Goal: Task Accomplishment & Management: Manage account settings

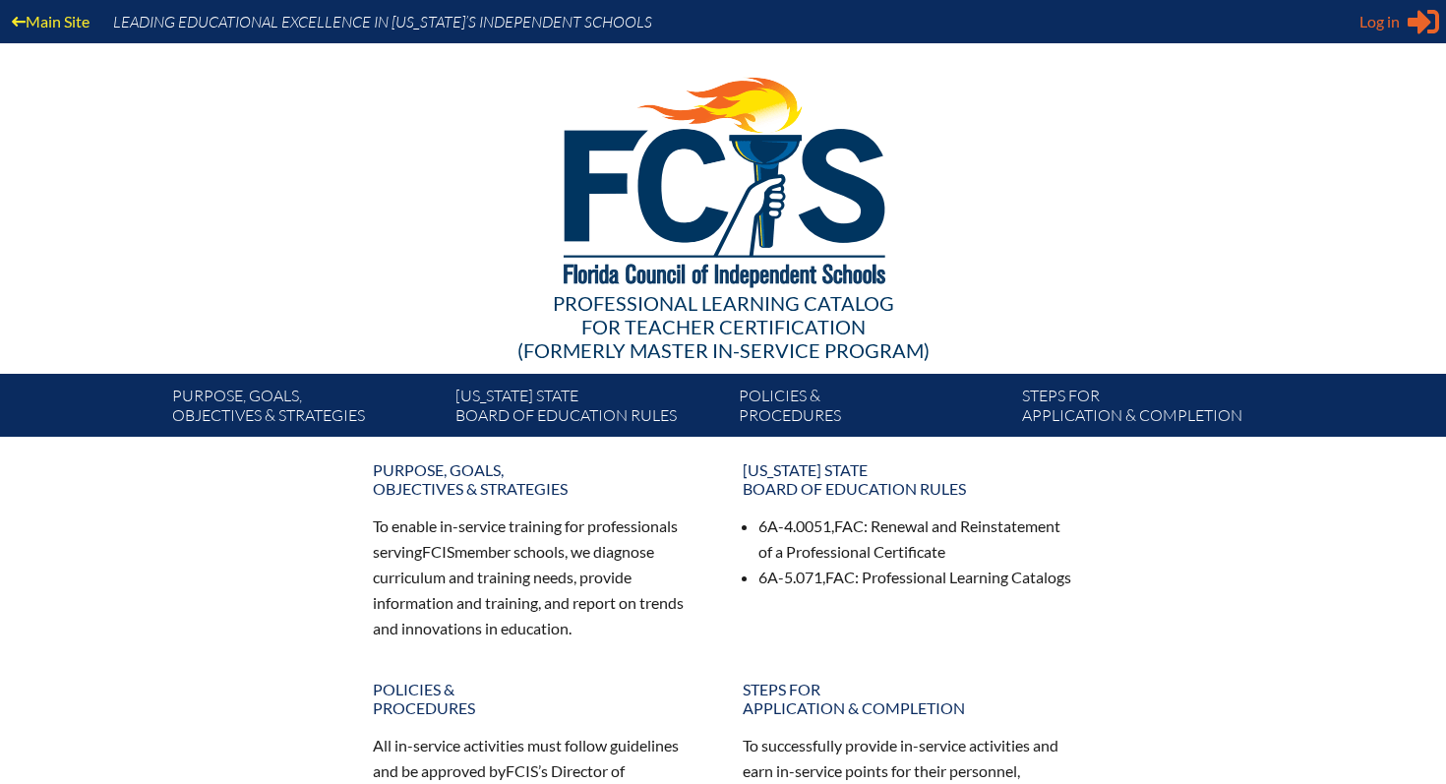
click at [1396, 22] on span "Log in" at bounding box center [1380, 22] width 40 height 24
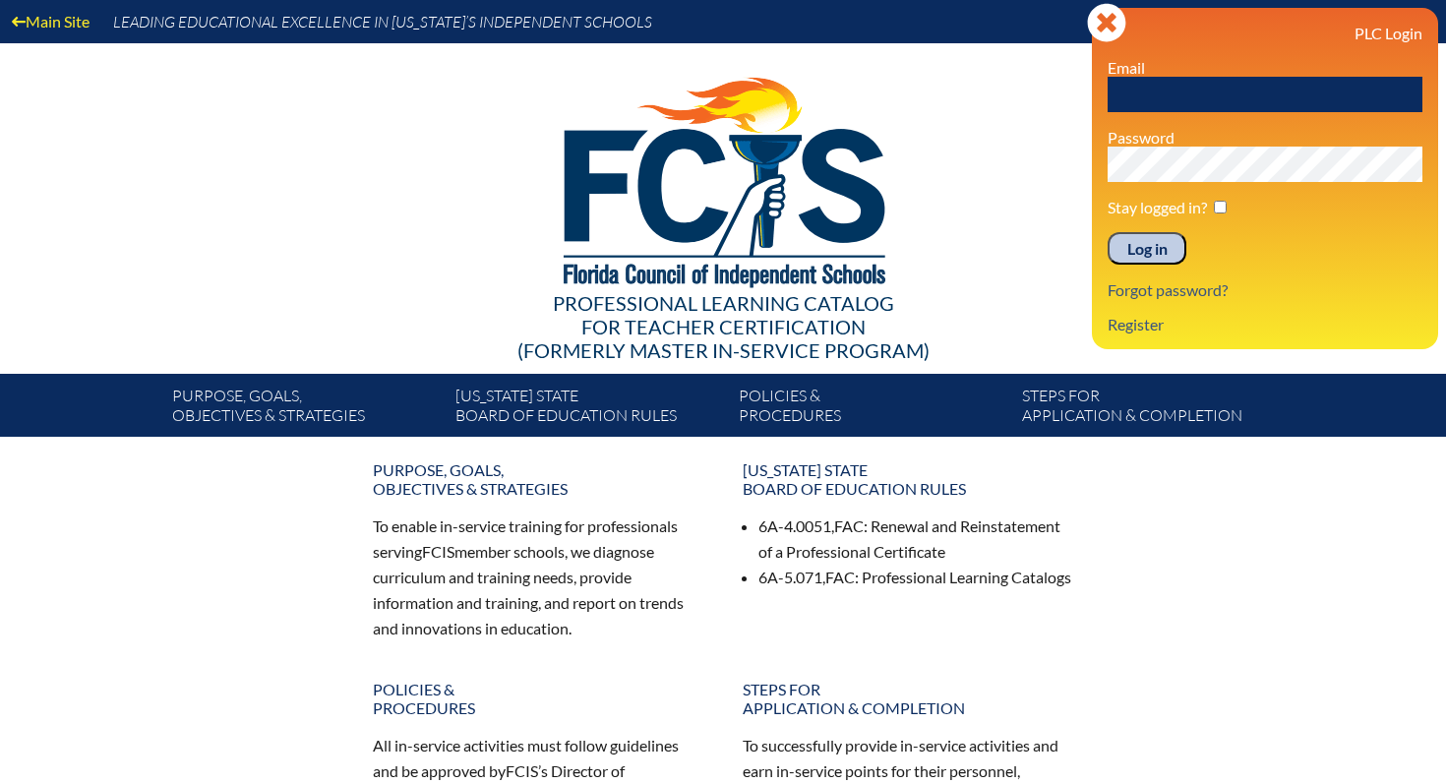
click at [1199, 93] on input "text" at bounding box center [1265, 94] width 315 height 35
type input "[EMAIL_ADDRESS][DOMAIN_NAME]"
click at [1154, 254] on input "Log in" at bounding box center [1147, 248] width 79 height 33
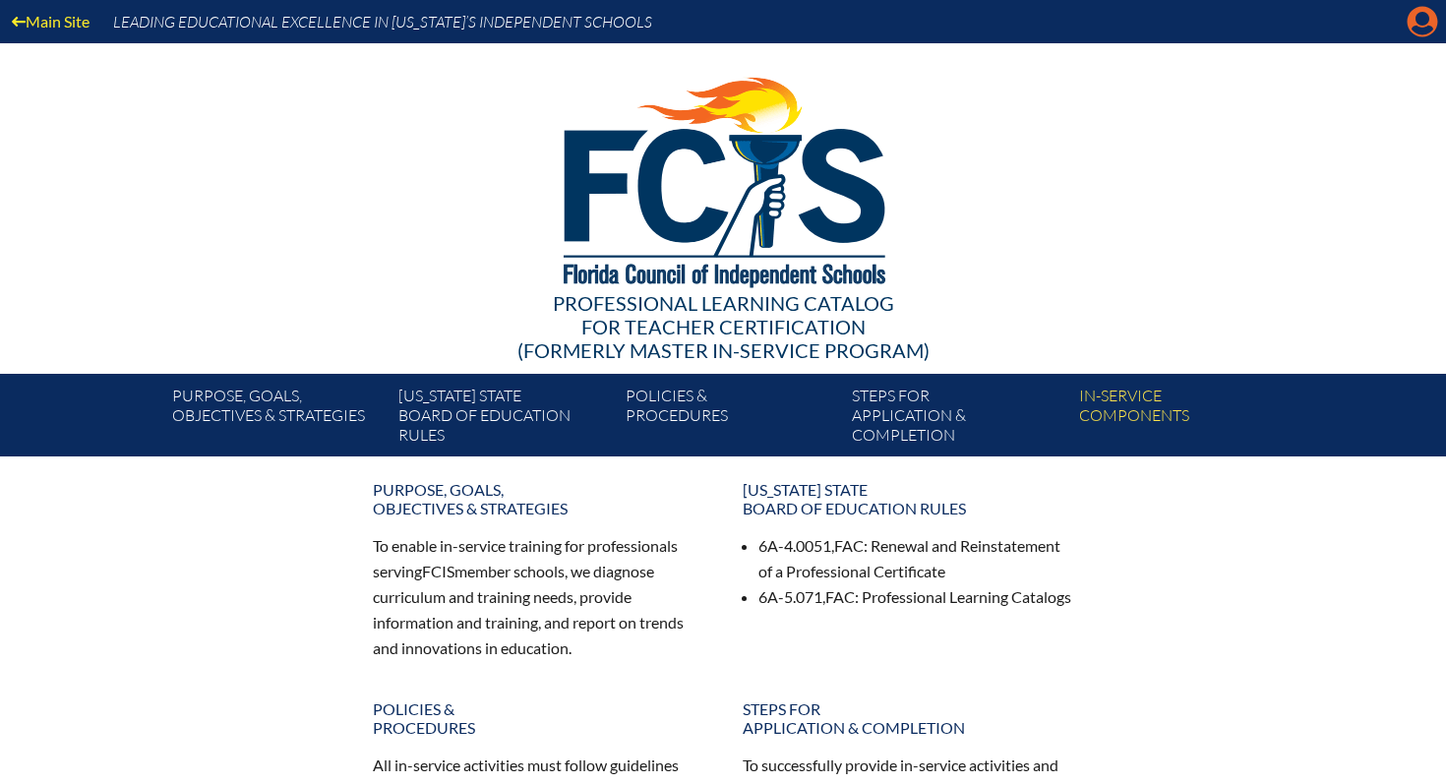
click at [1422, 17] on icon "Manage account" at bounding box center [1422, 21] width 31 height 31
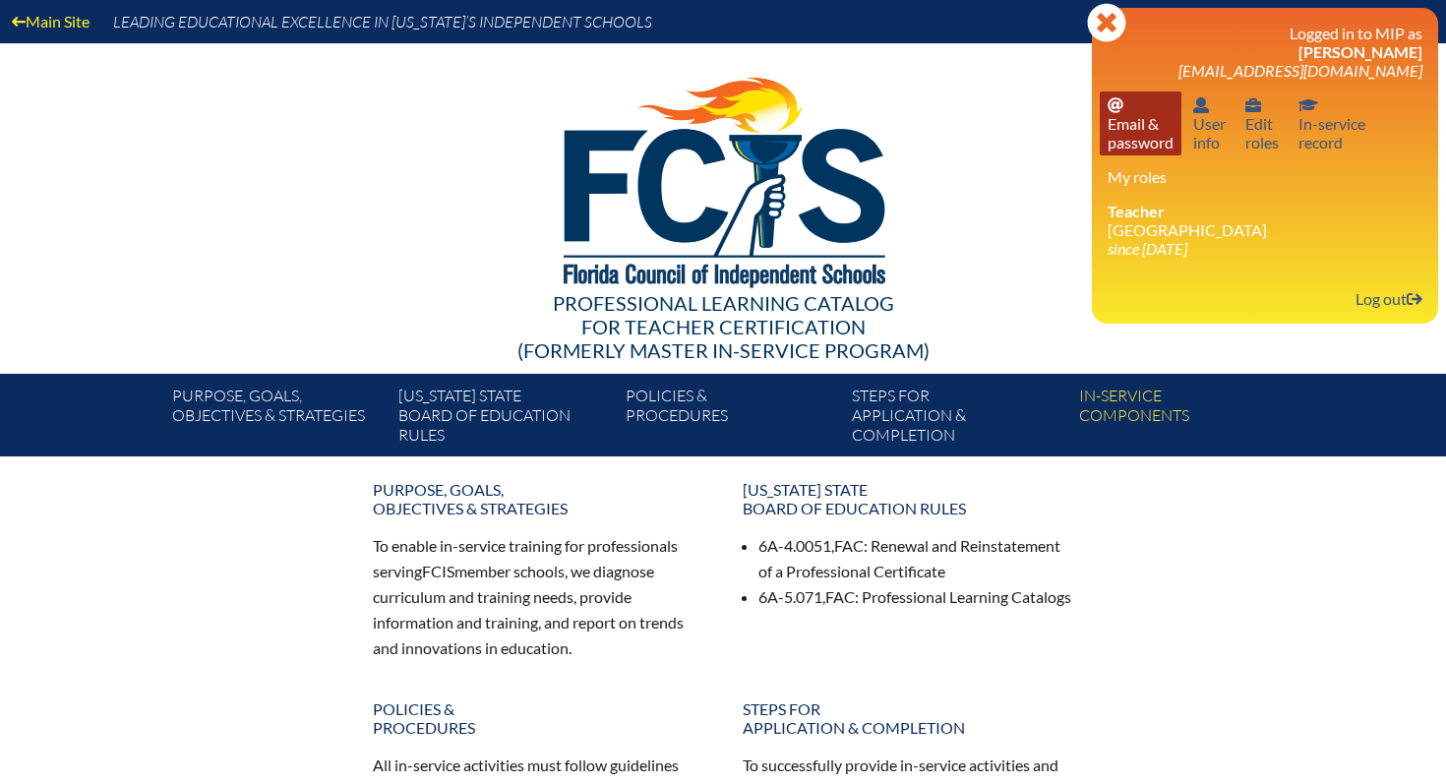
click at [1127, 137] on link "Email password Email & password" at bounding box center [1141, 124] width 82 height 64
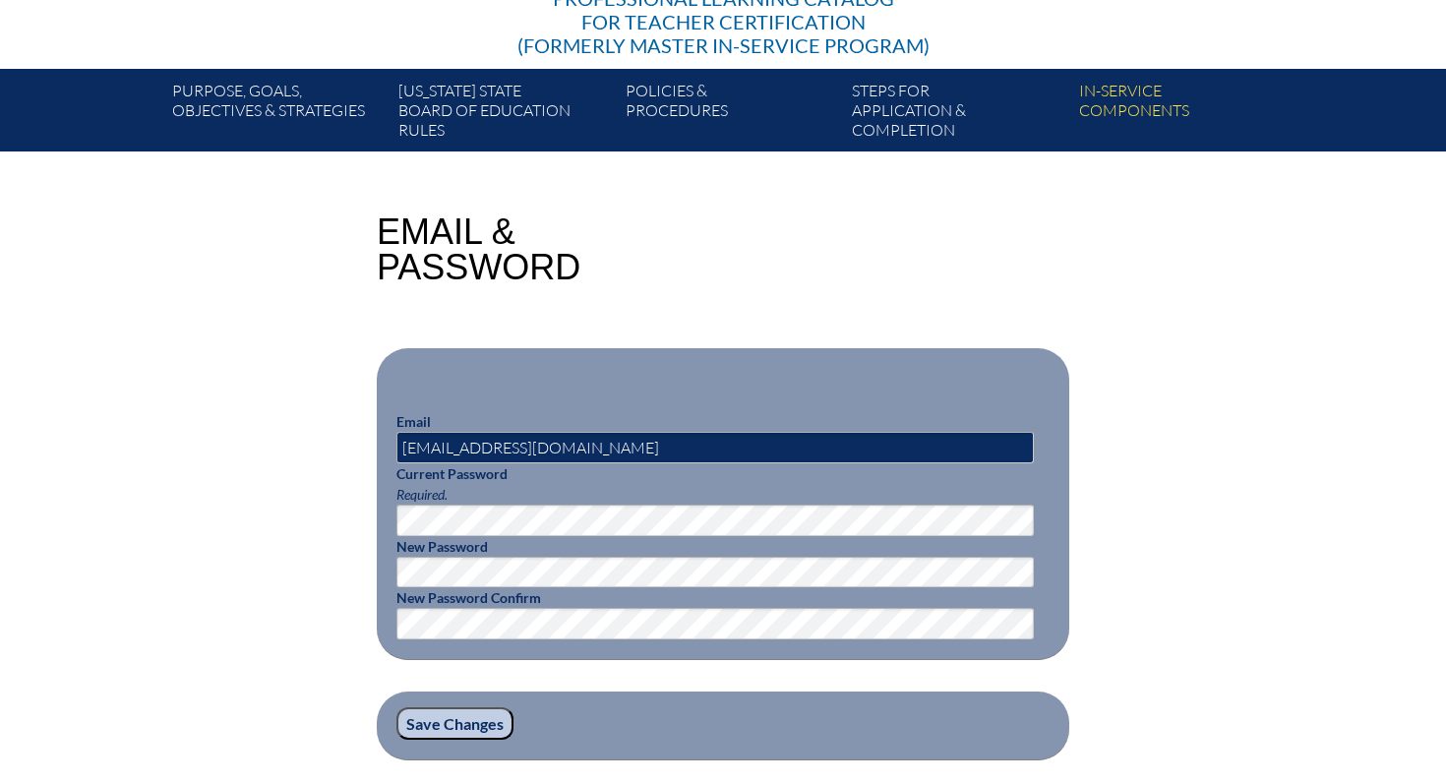
scroll to position [320, 0]
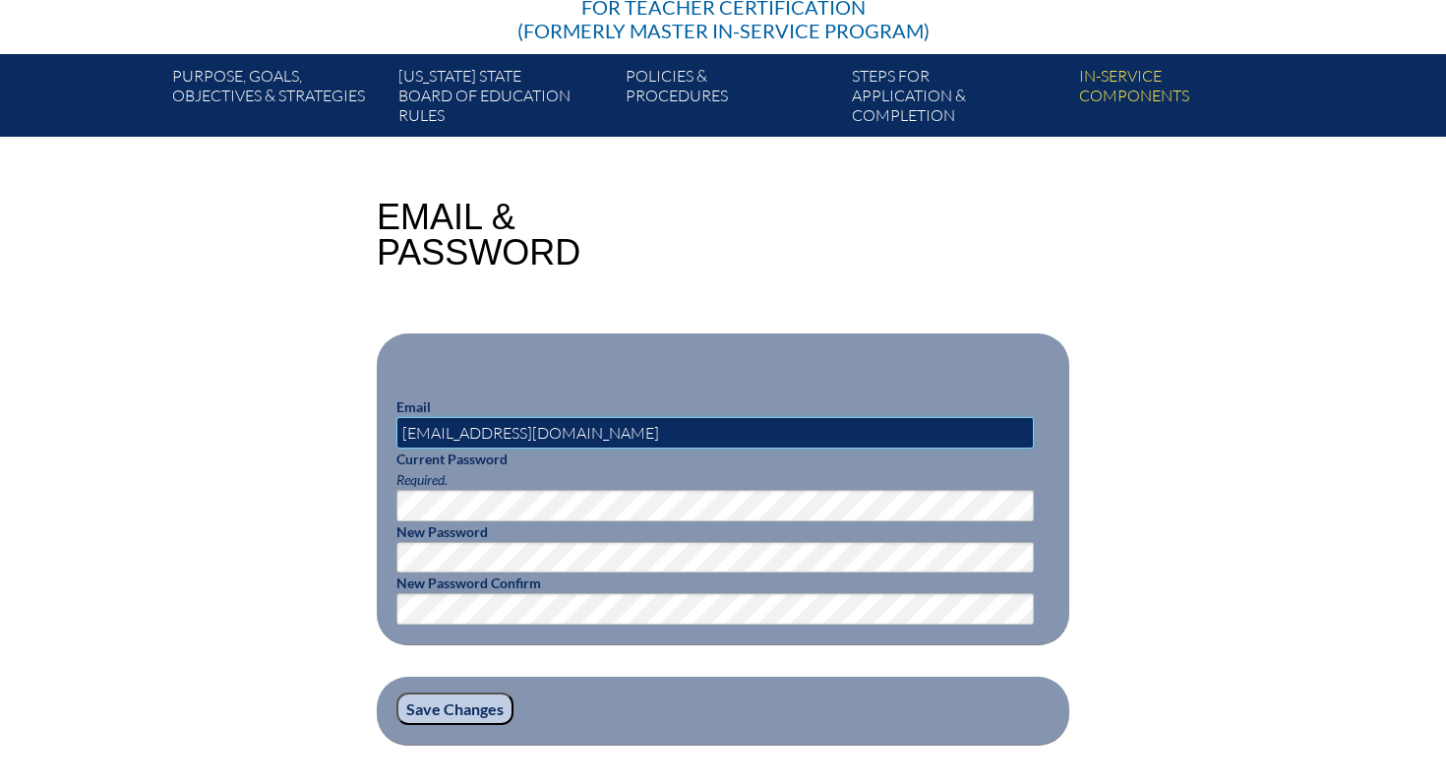
click at [578, 425] on input "[EMAIL_ADDRESS][DOMAIN_NAME]" at bounding box center [716, 432] width 638 height 31
type input "apazmino@lhprep.org"
click at [485, 706] on input "Save Changes" at bounding box center [455, 709] width 117 height 33
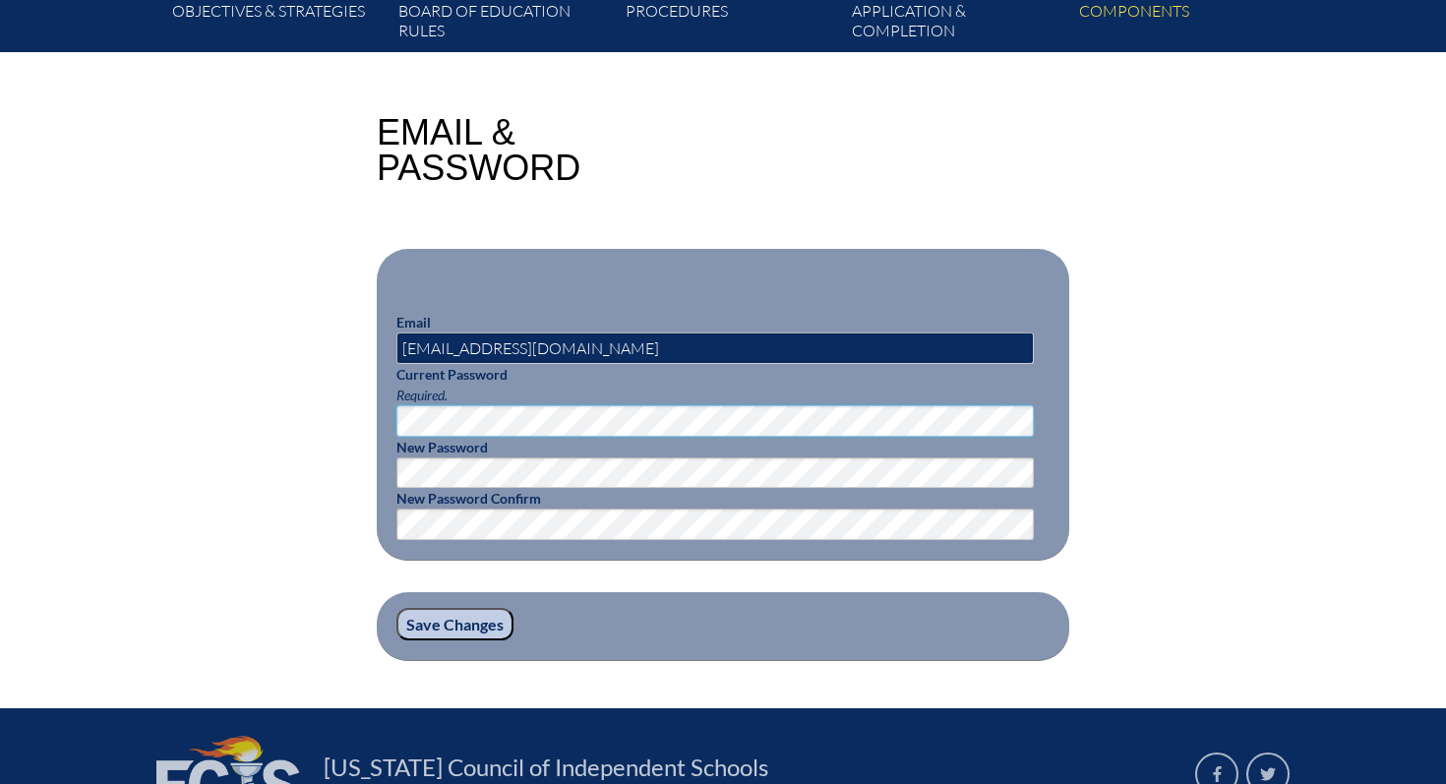
scroll to position [409, 0]
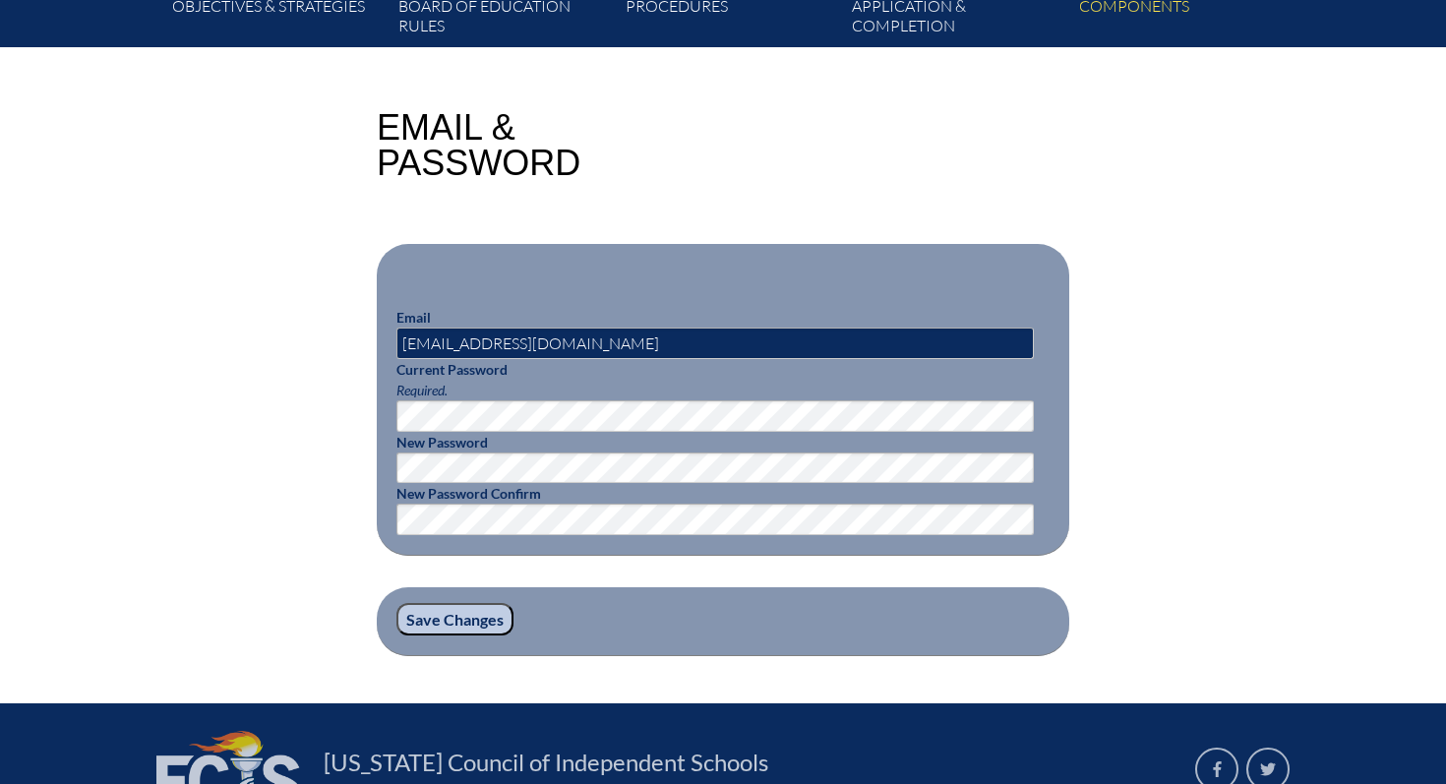
click at [501, 493] on label "New Password Confirm" at bounding box center [469, 493] width 145 height 17
click at [453, 622] on input "Save Changes" at bounding box center [455, 619] width 117 height 33
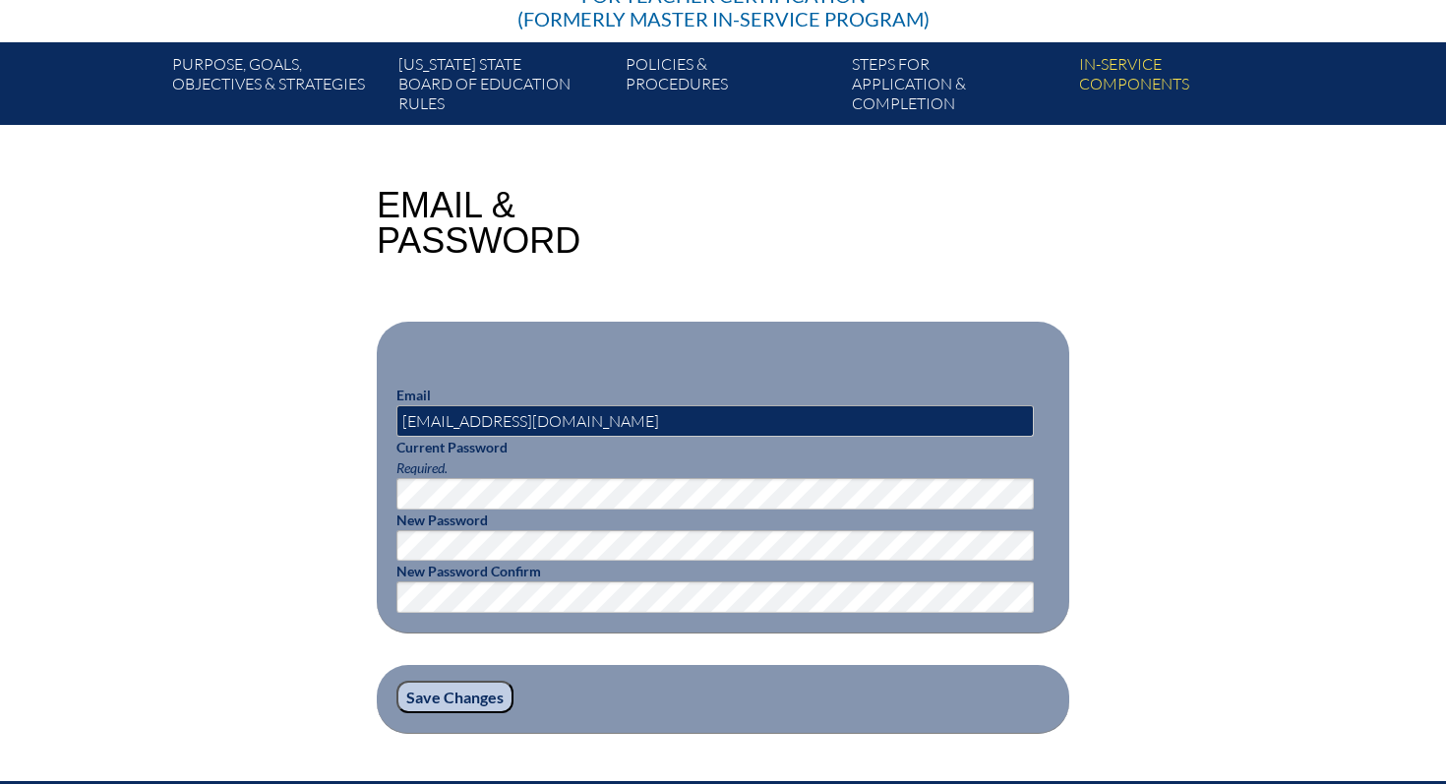
scroll to position [339, 0]
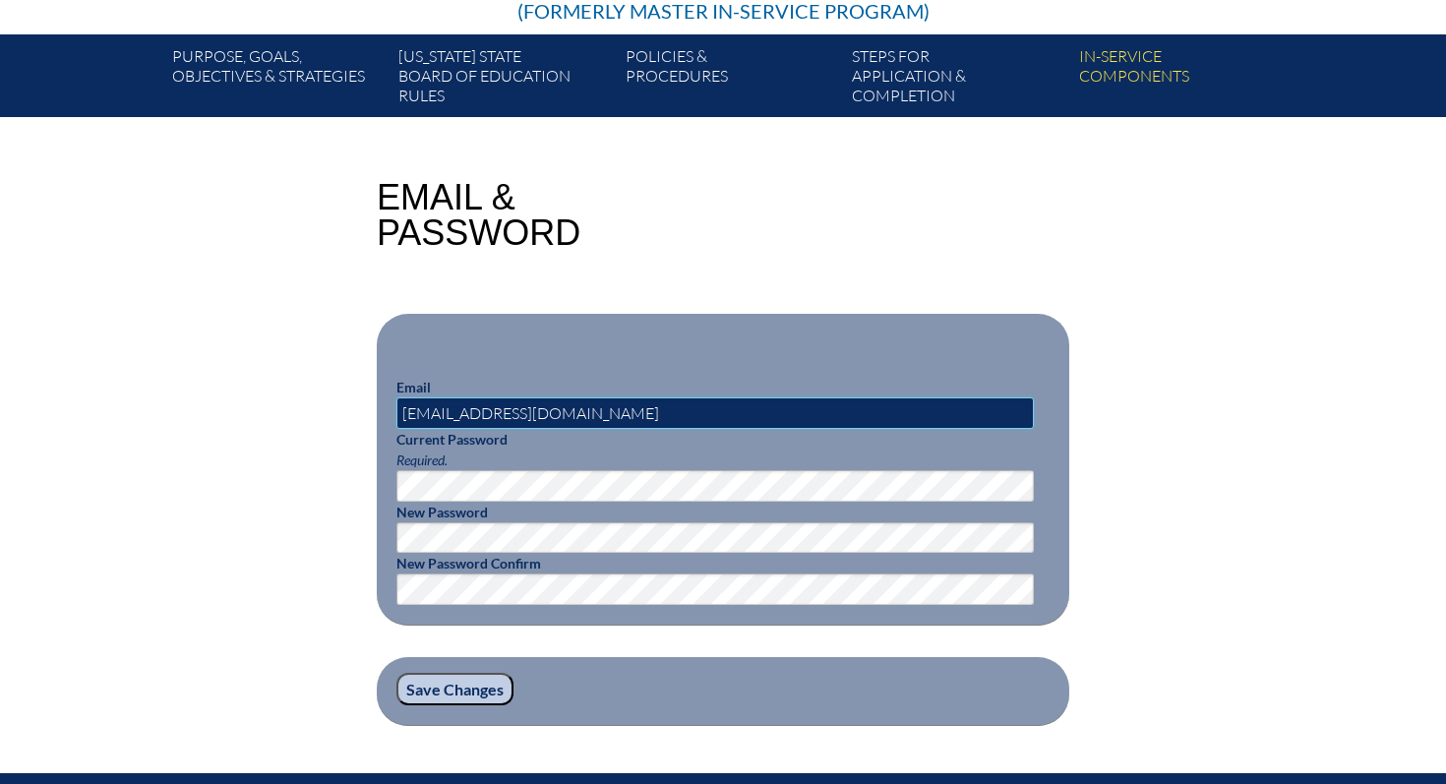
click at [547, 424] on input "[EMAIL_ADDRESS][DOMAIN_NAME]" at bounding box center [716, 413] width 638 height 31
type input "[EMAIL_ADDRESS][DOMAIN_NAME]"
click at [1078, 554] on div "Email & Password Email apazmino@lhprep.org Current Password Required. New Passw…" at bounding box center [723, 453] width 1106 height 546
click at [460, 686] on input "Save Changes" at bounding box center [455, 689] width 117 height 33
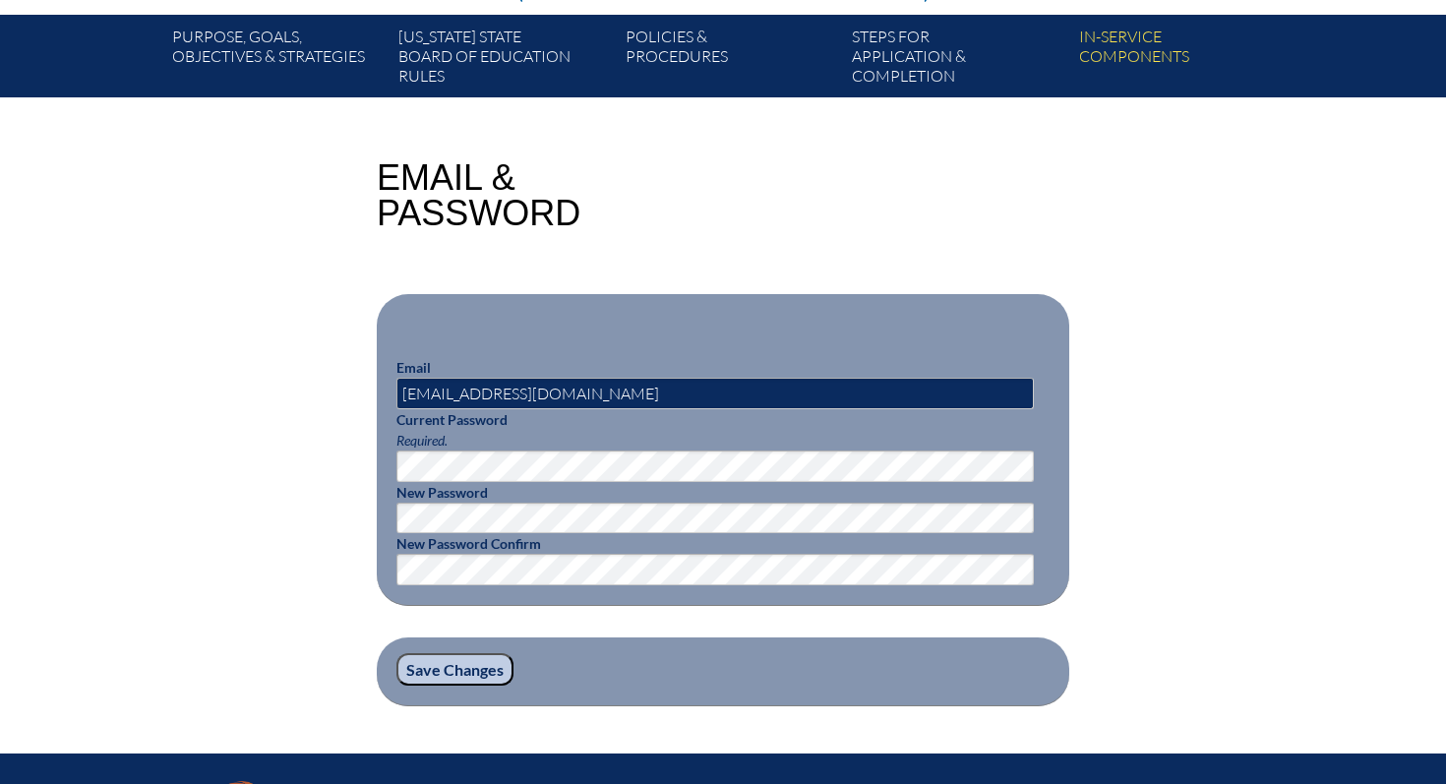
scroll to position [371, 0]
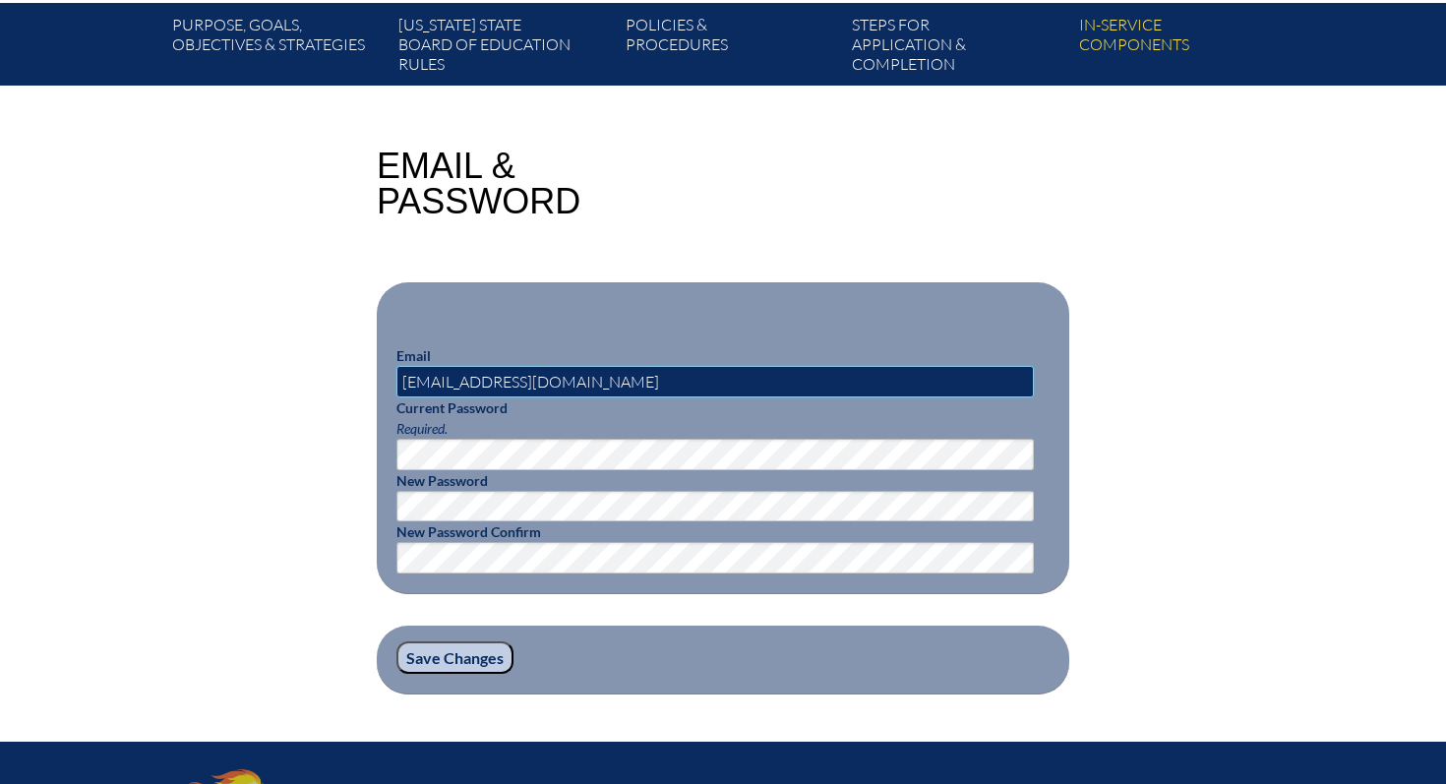
click at [542, 372] on input "[EMAIL_ADDRESS][DOMAIN_NAME]" at bounding box center [716, 381] width 638 height 31
type input "[EMAIL_ADDRESS][DOMAIN_NAME]"
click at [560, 379] on input "[EMAIL_ADDRESS][DOMAIN_NAME]" at bounding box center [716, 381] width 638 height 31
click at [397, 642] on input "Save Changes" at bounding box center [455, 658] width 117 height 33
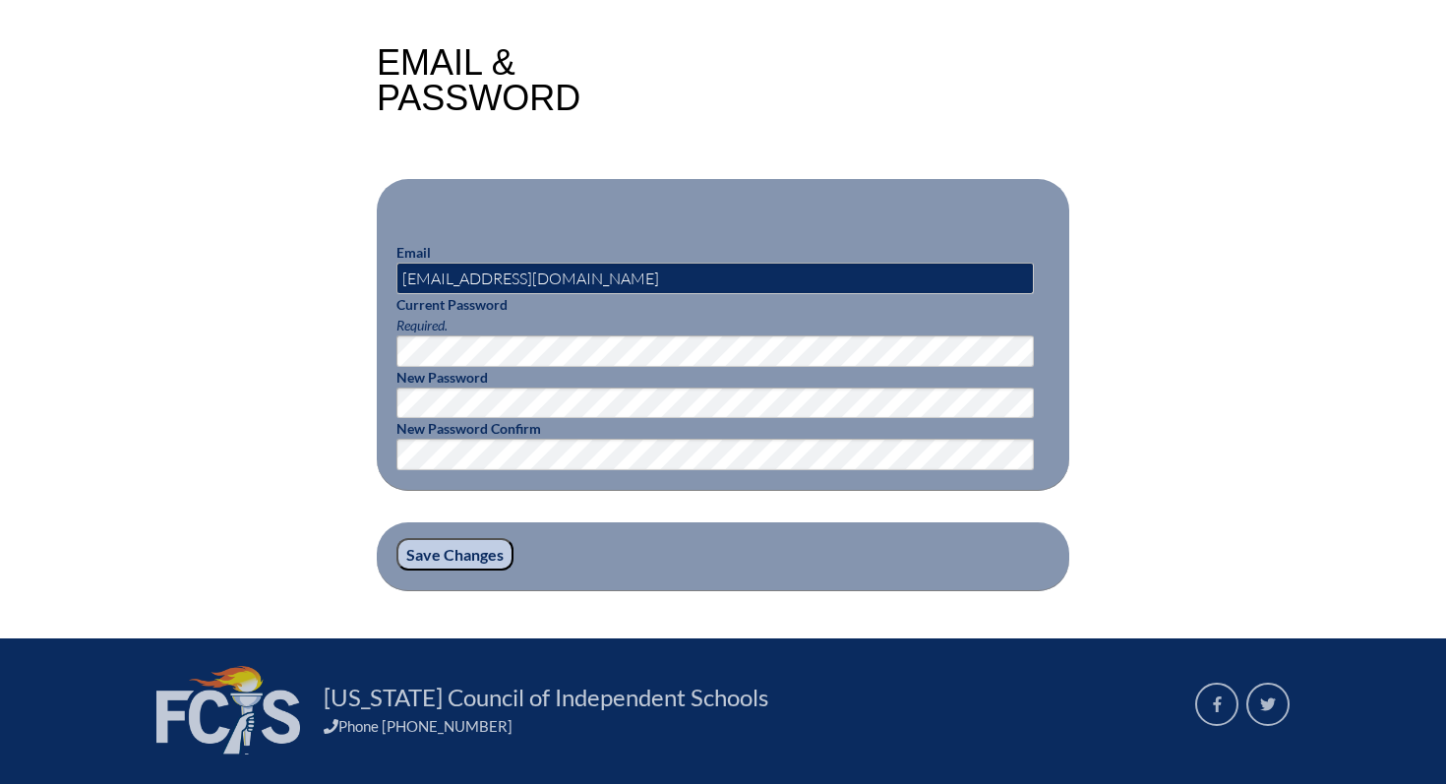
scroll to position [490, 0]
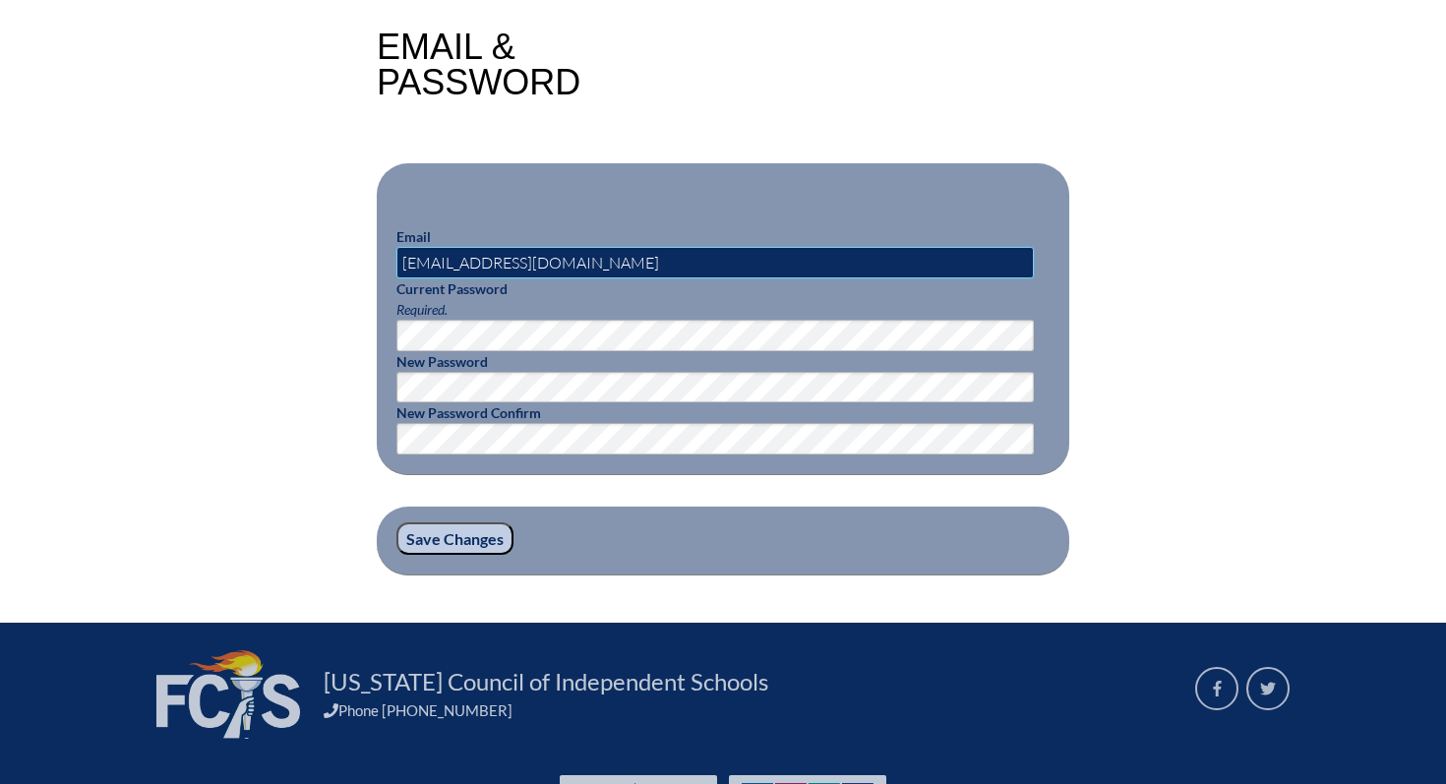
click at [543, 268] on input "apazmino@lhps.org" at bounding box center [716, 262] width 638 height 31
drag, startPoint x: 543, startPoint y: 268, endPoint x: 498, endPoint y: 266, distance: 45.3
click at [498, 266] on input "apazmino@lhps.org" at bounding box center [716, 262] width 638 height 31
type input "[EMAIL_ADDRESS][DOMAIN_NAME]"
click at [457, 542] on input "Save Changes" at bounding box center [455, 538] width 117 height 33
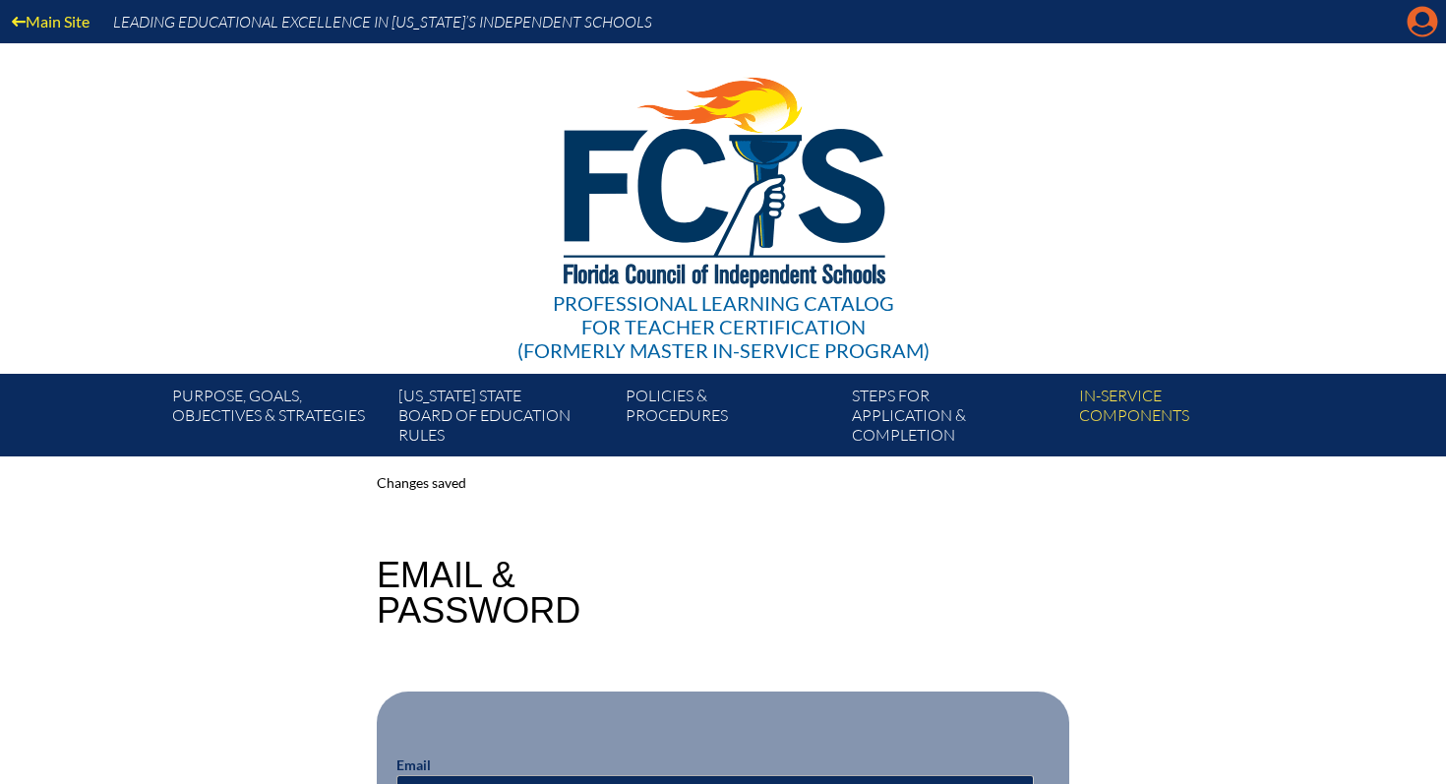
click at [1424, 30] on icon "Manage account" at bounding box center [1422, 21] width 31 height 31
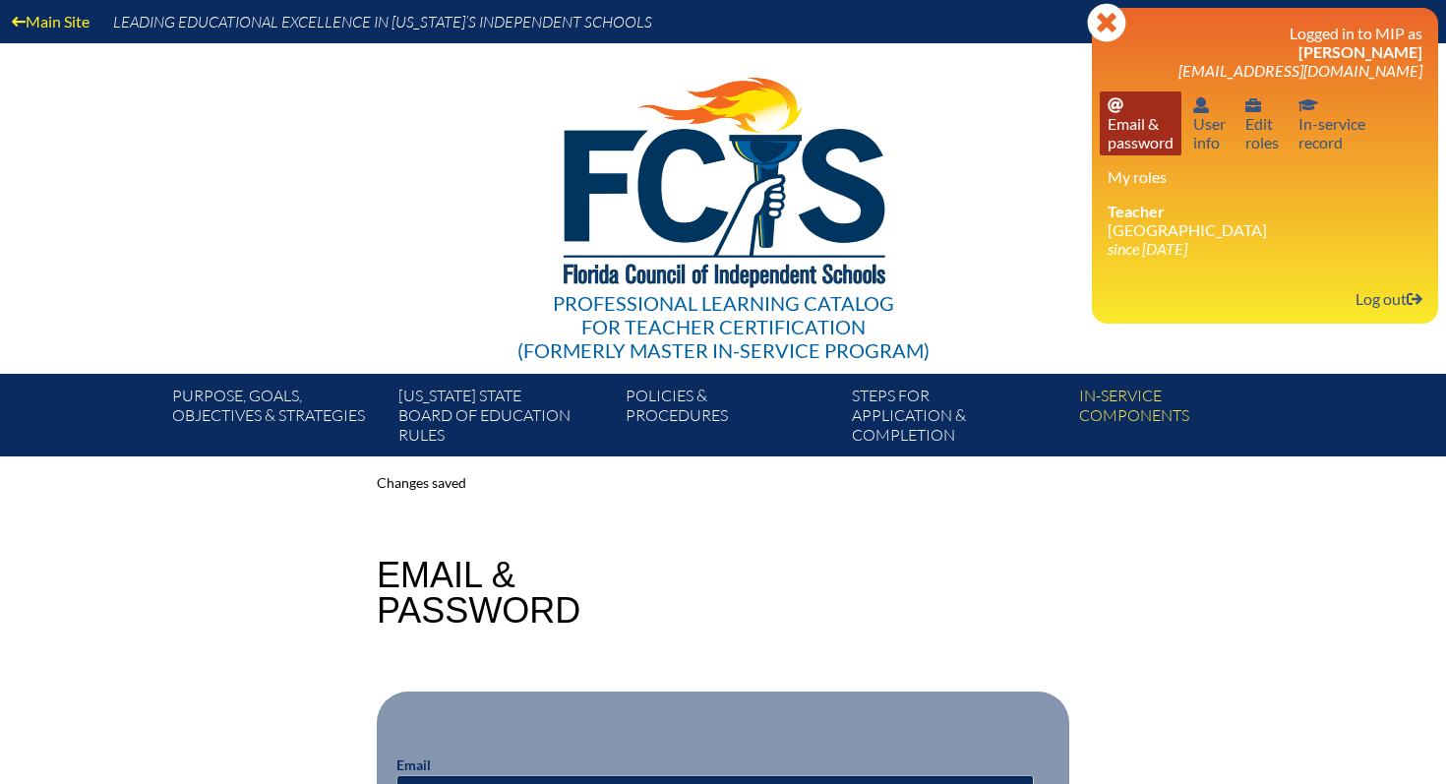
click at [1144, 139] on link "Email password Email & password" at bounding box center [1141, 124] width 82 height 64
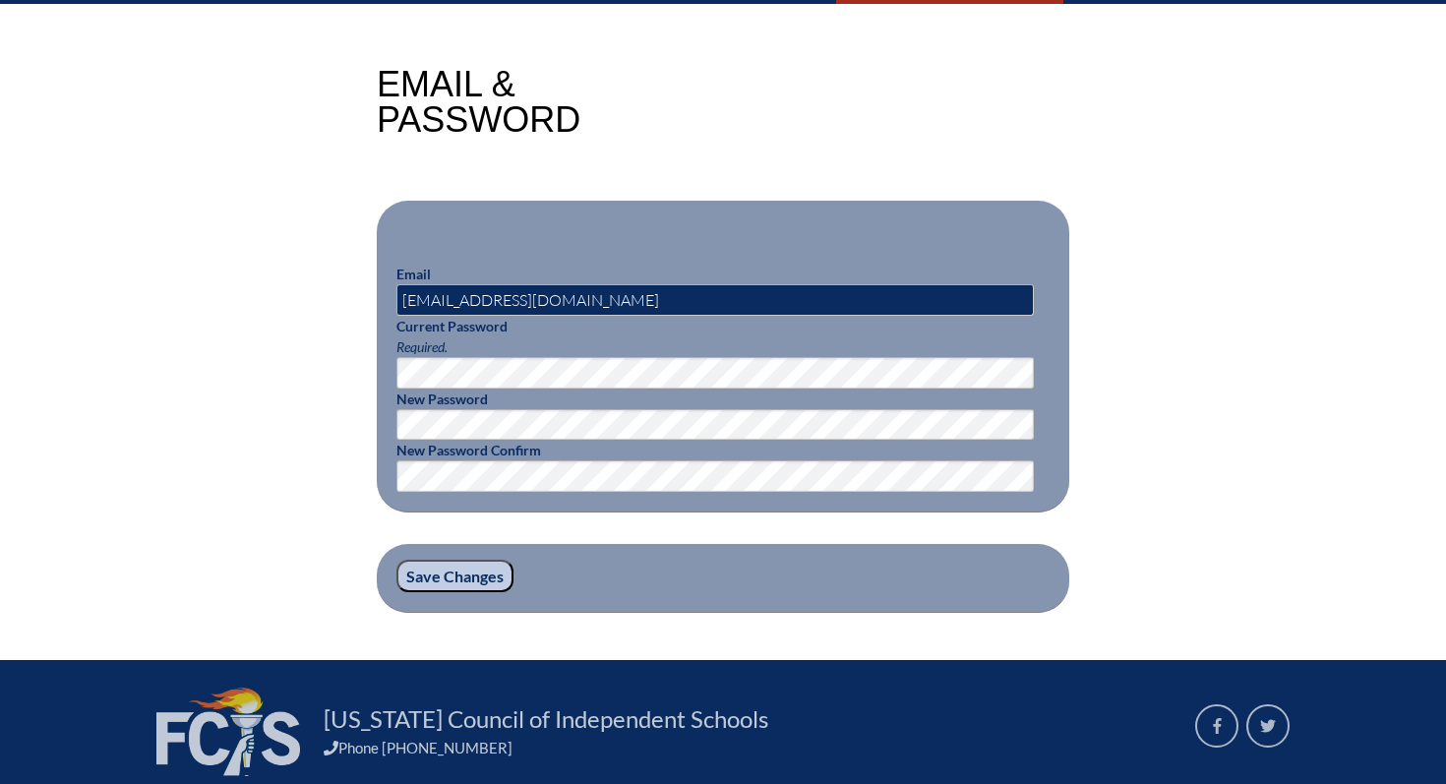
scroll to position [507, 0]
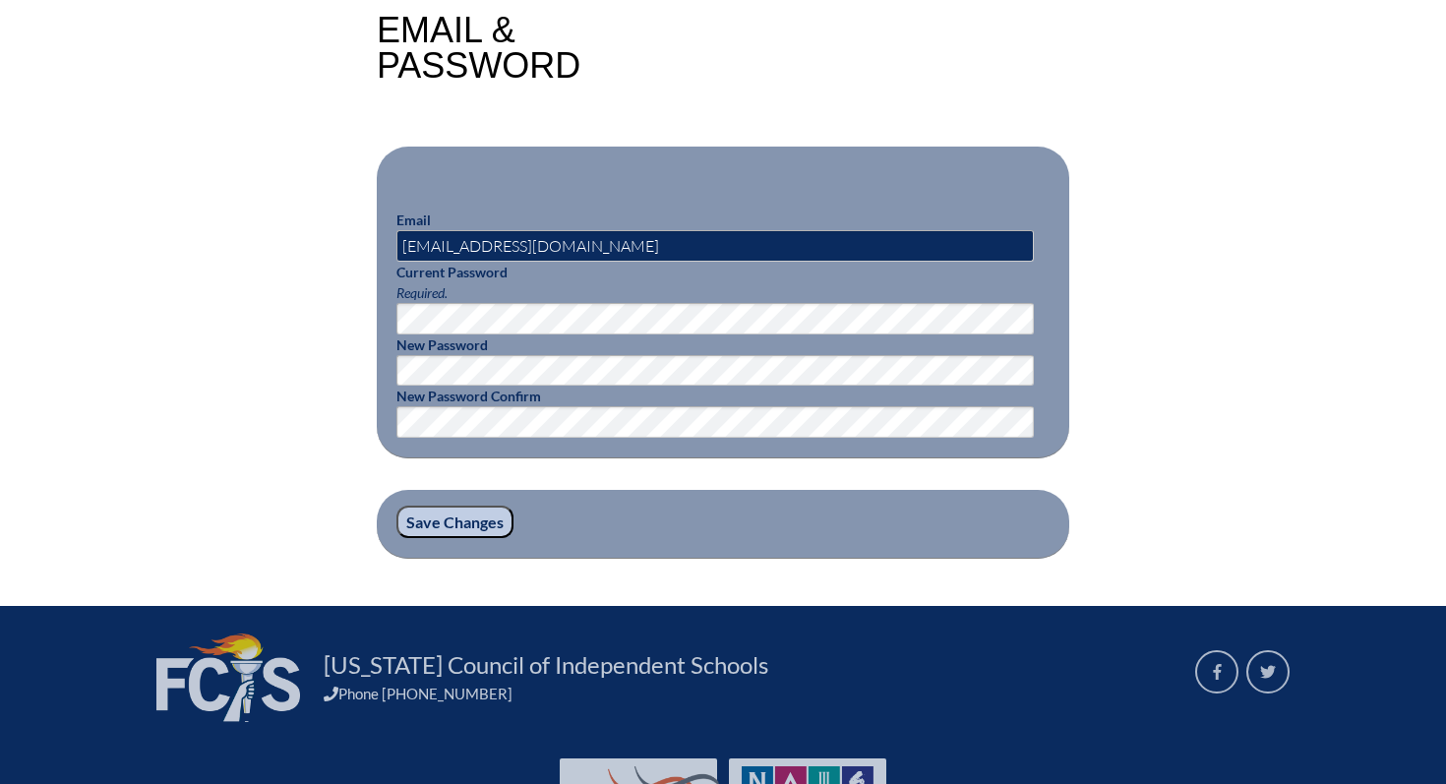
click at [468, 523] on input "Save Changes" at bounding box center [455, 522] width 117 height 33
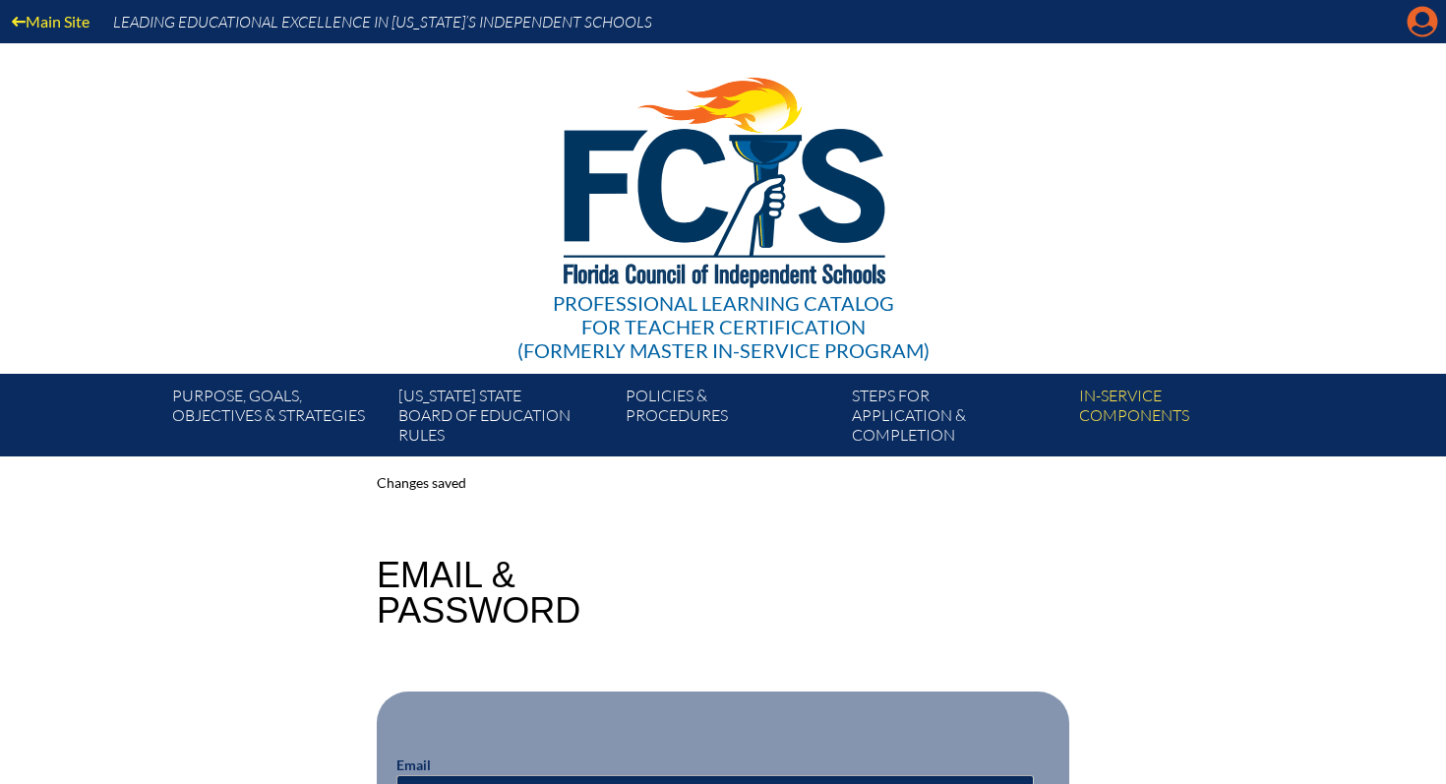
click at [1419, 28] on icon "Manage account" at bounding box center [1422, 21] width 31 height 31
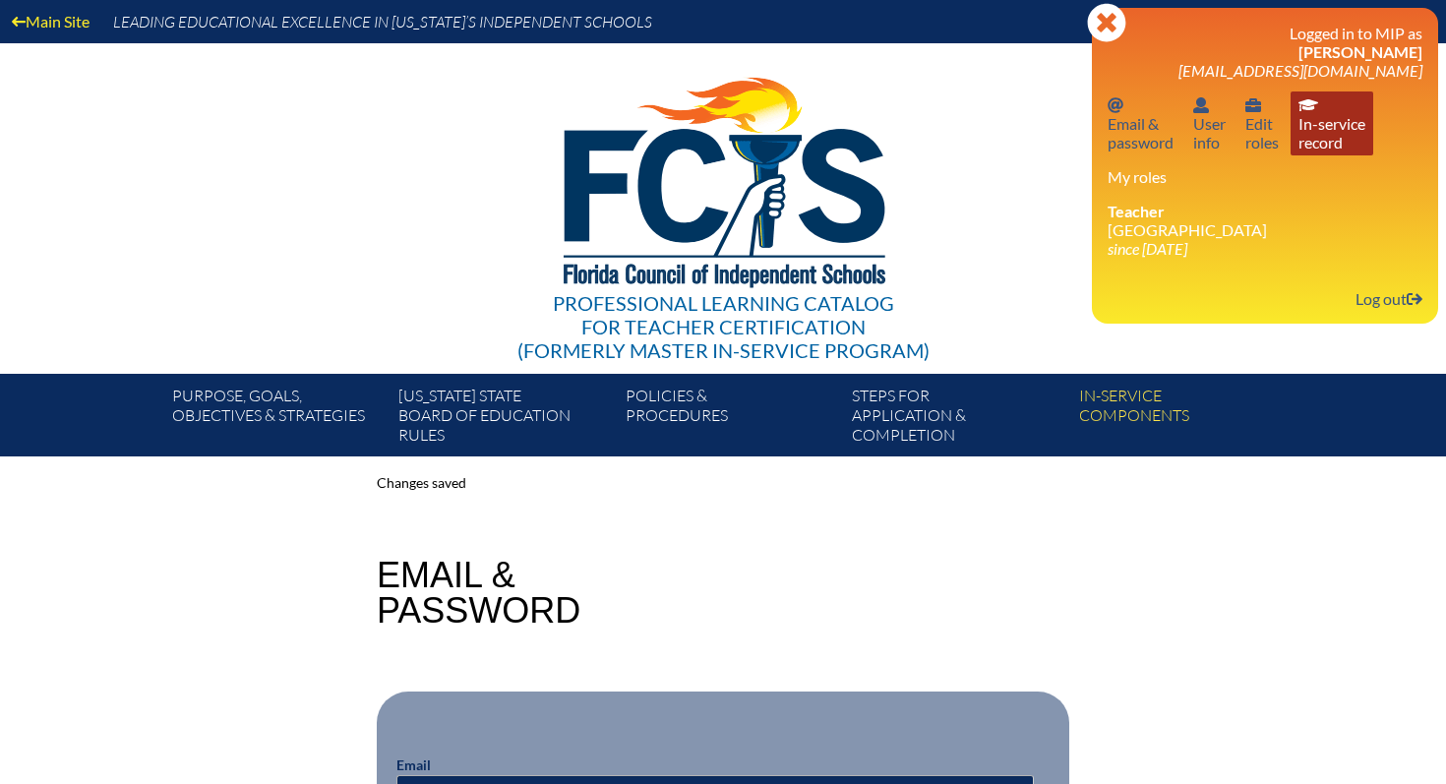
click at [1316, 139] on link "In-service record In-service record" at bounding box center [1332, 124] width 83 height 64
